Goal: Task Accomplishment & Management: Manage account settings

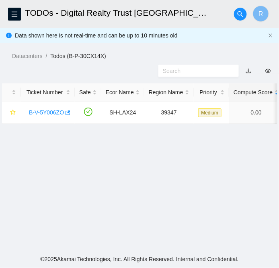
scroll to position [134, 7]
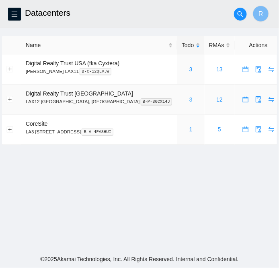
click at [190, 101] on link "3" at bounding box center [191, 99] width 3 height 6
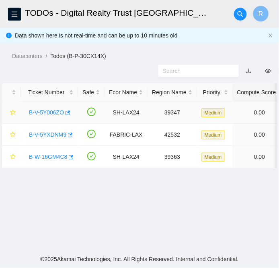
click at [51, 113] on link "B-V-5Y006ZO" at bounding box center [46, 112] width 35 height 6
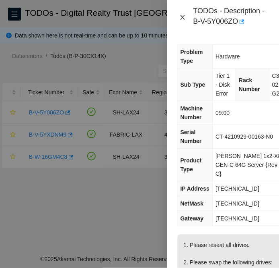
click at [184, 17] on icon "close" at bounding box center [183, 17] width 6 height 6
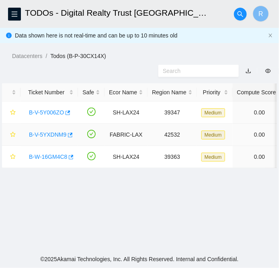
click at [39, 134] on link "B-V-5YXDNM9" at bounding box center [47, 134] width 37 height 6
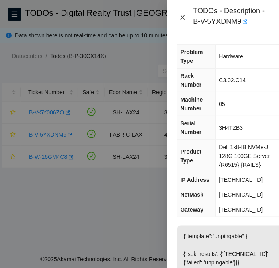
click at [184, 17] on icon "close" at bounding box center [183, 17] width 6 height 6
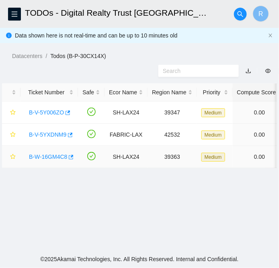
click at [49, 154] on link "B-W-16GM4C8" at bounding box center [48, 156] width 38 height 6
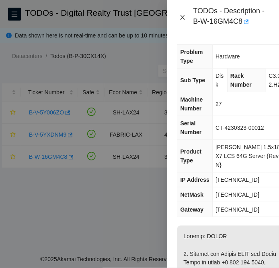
click at [183, 17] on icon "close" at bounding box center [183, 17] width 4 height 5
